Goal: Task Accomplishment & Management: Complete application form

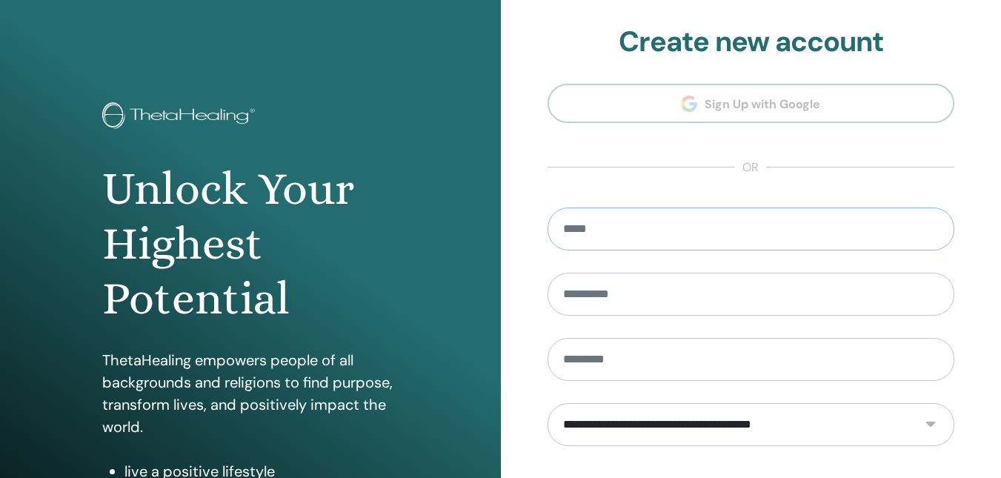
click at [632, 221] on input "email" at bounding box center [750, 228] width 407 height 43
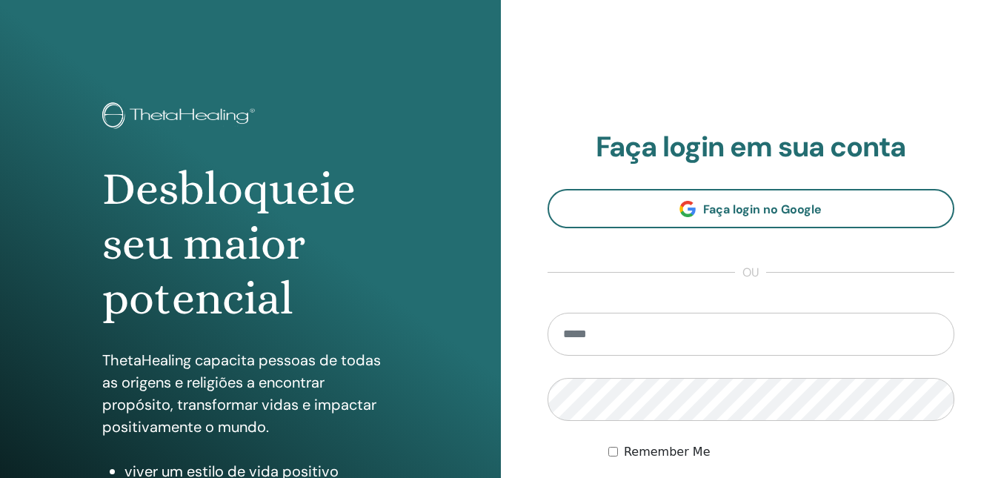
click at [612, 330] on input "email" at bounding box center [750, 334] width 407 height 43
type input "**********"
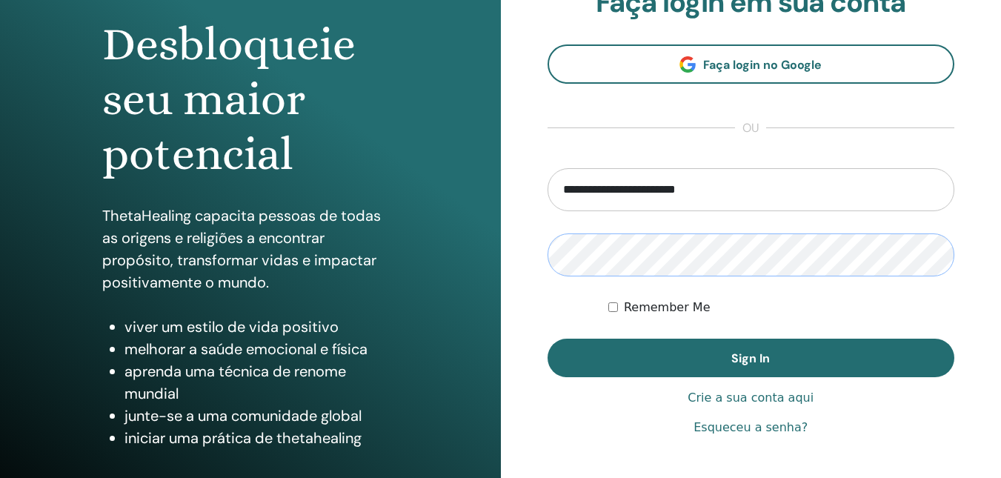
scroll to position [185, 0]
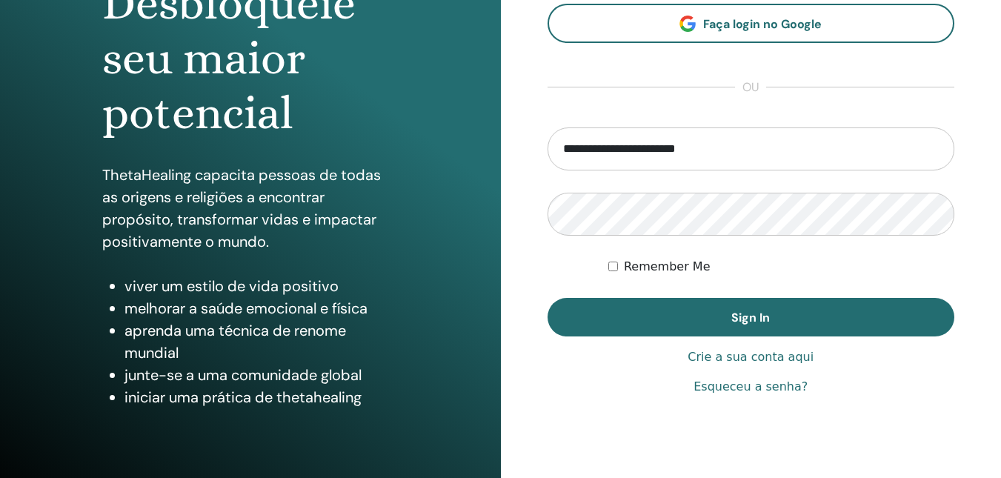
click at [644, 269] on label "Remember Me" at bounding box center [667, 267] width 87 height 18
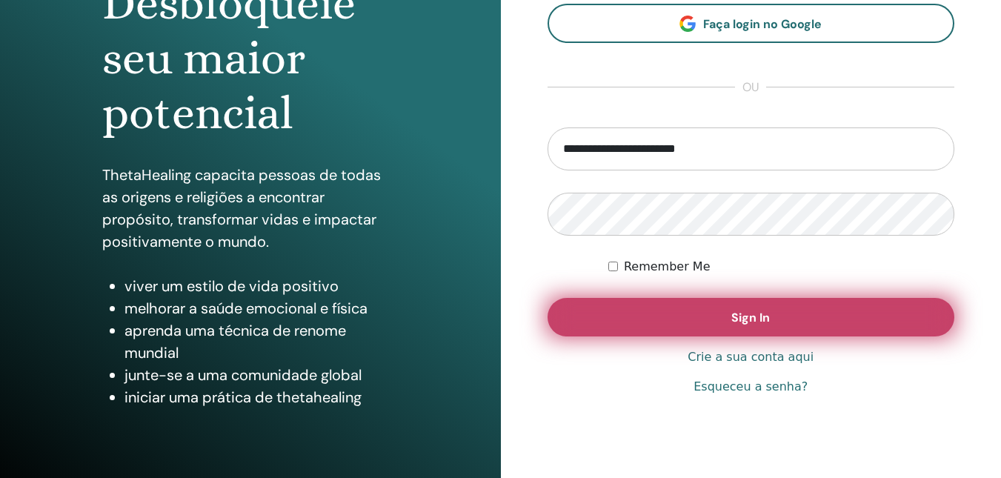
click at [632, 312] on button "Sign In" at bounding box center [750, 317] width 407 height 39
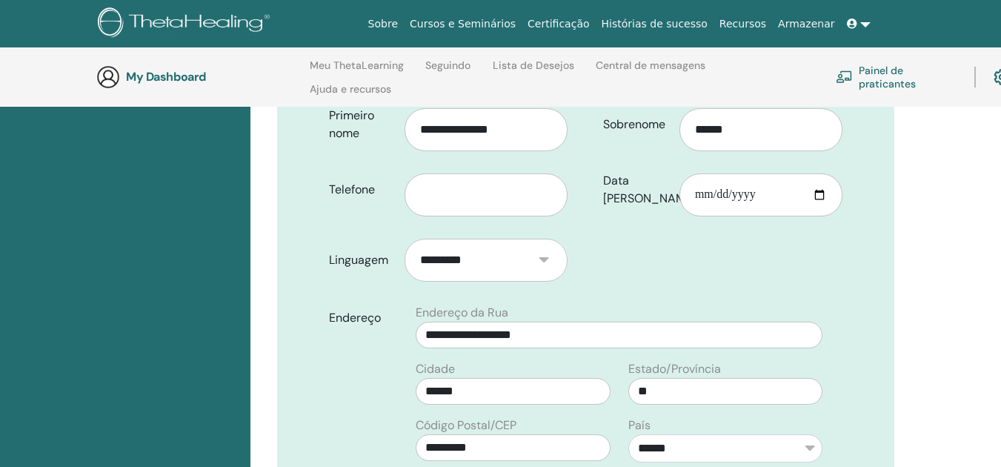
scroll to position [359, 0]
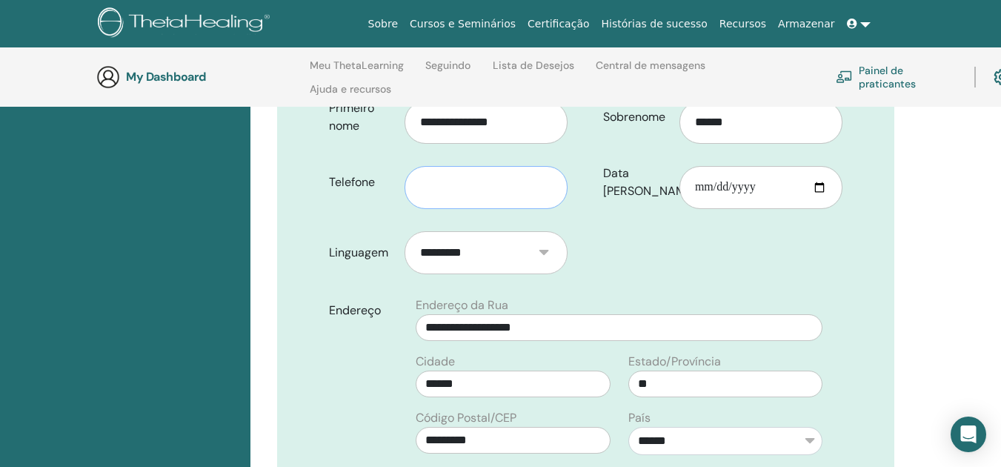
click at [452, 166] on input "text" at bounding box center [485, 187] width 163 height 43
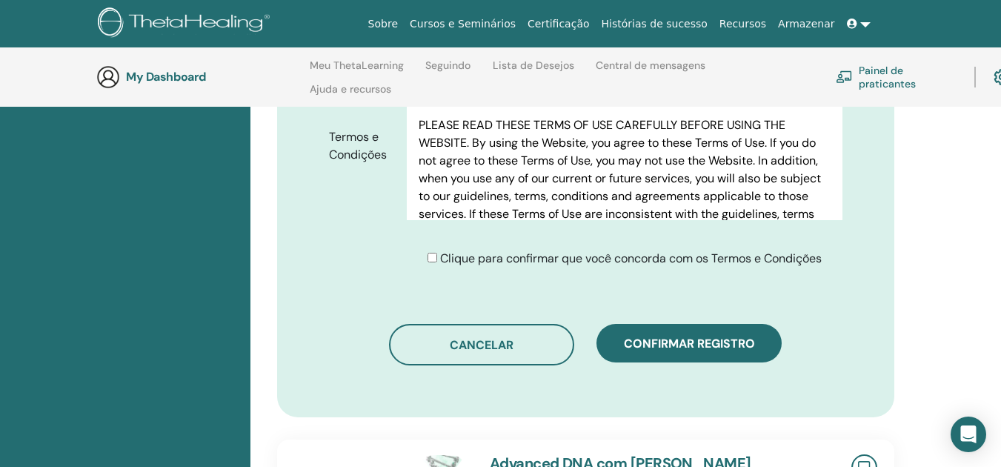
scroll to position [821, 0]
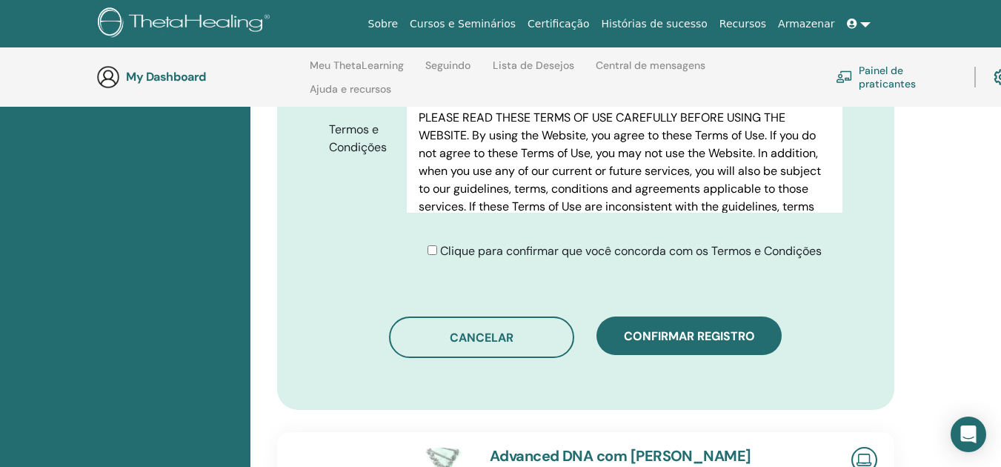
type input "**********"
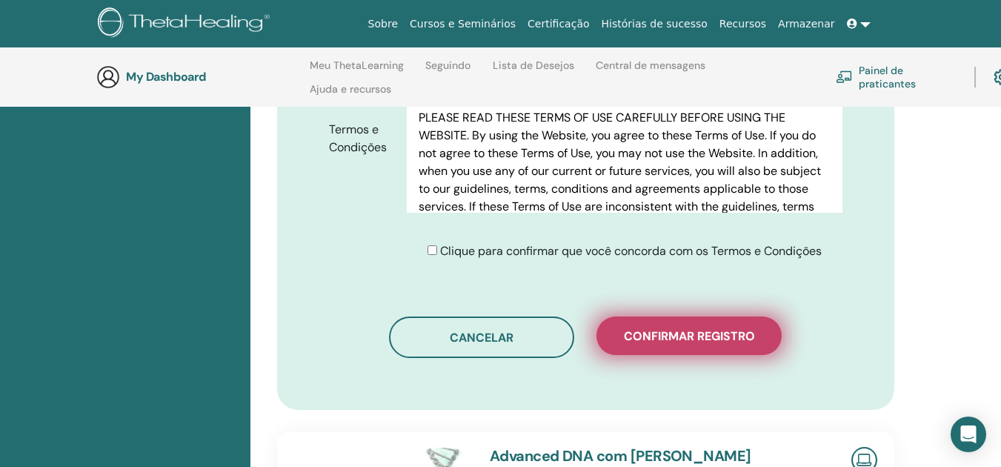
click at [669, 328] on span "Confirmar registro" at bounding box center [689, 336] width 131 height 16
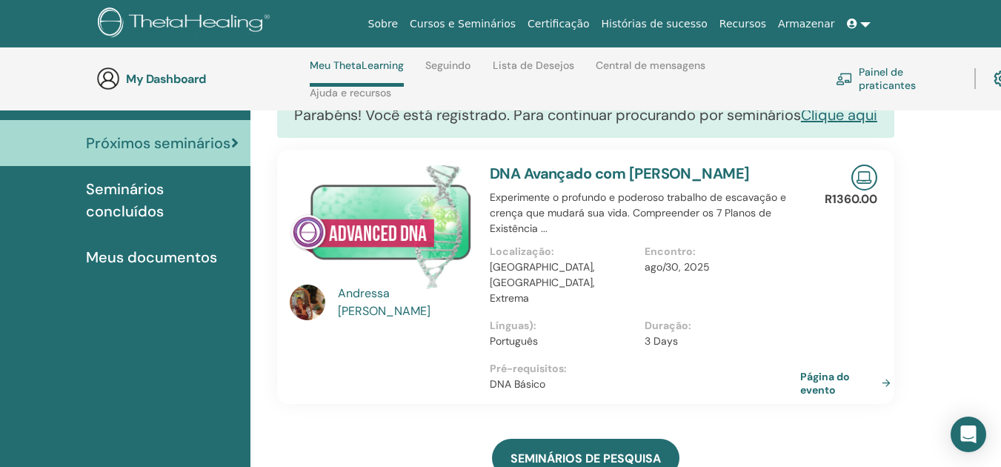
scroll to position [145, 0]
